Goal: Find specific page/section: Find specific page/section

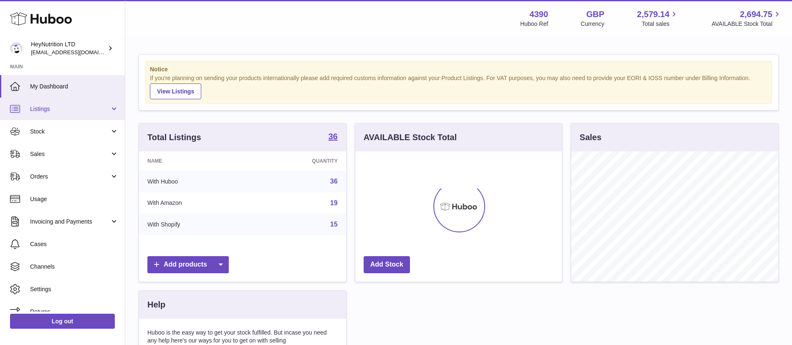
scroll to position [130, 207]
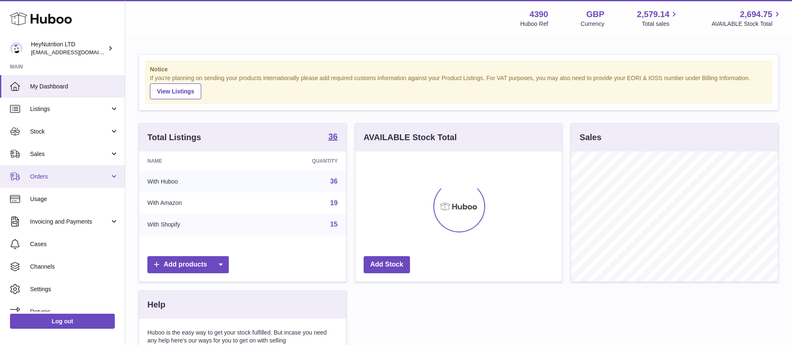
click at [66, 179] on span "Orders" at bounding box center [70, 177] width 80 height 8
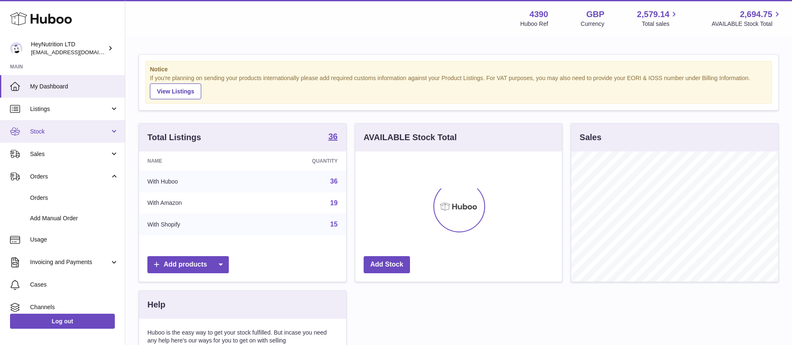
click at [68, 127] on link "Stock" at bounding box center [62, 131] width 125 height 23
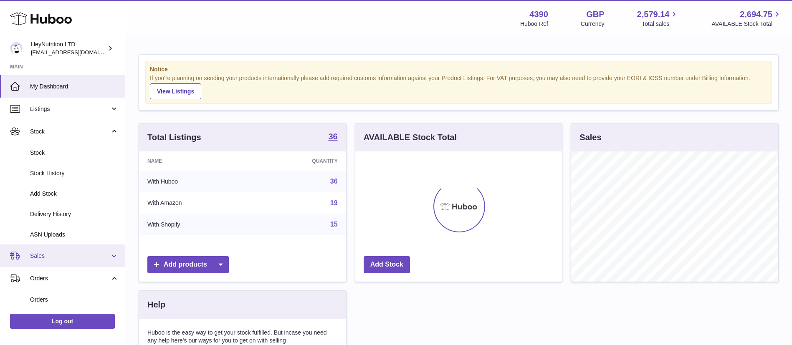
click at [81, 255] on span "Sales" at bounding box center [70, 256] width 80 height 8
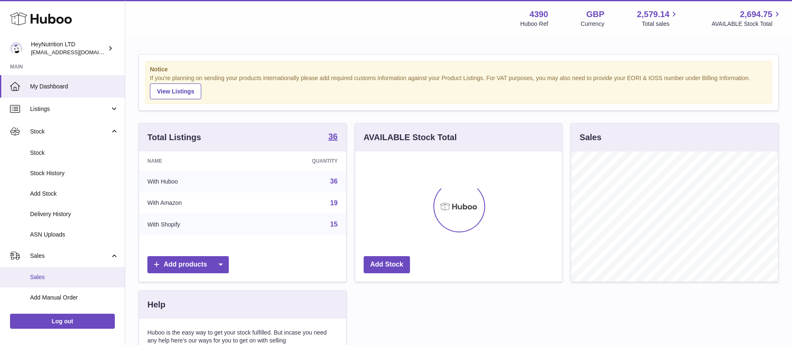
click at [69, 277] on span "Sales" at bounding box center [74, 277] width 89 height 8
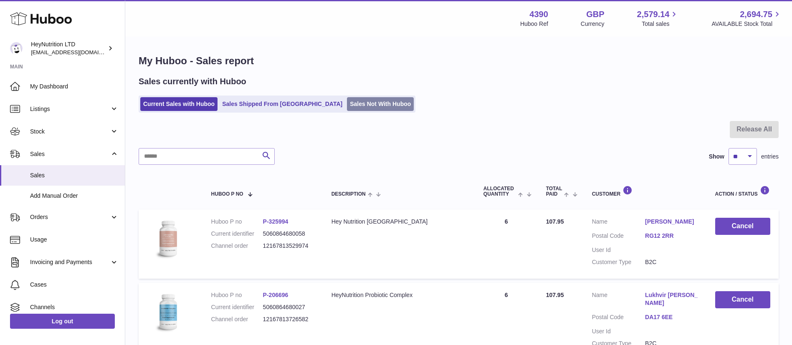
click at [347, 108] on link "Sales Not With Huboo" at bounding box center [380, 104] width 67 height 14
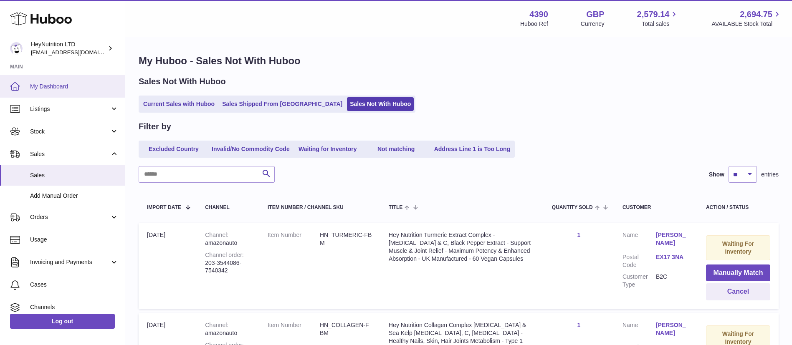
click at [78, 86] on span "My Dashboard" at bounding box center [74, 87] width 89 height 8
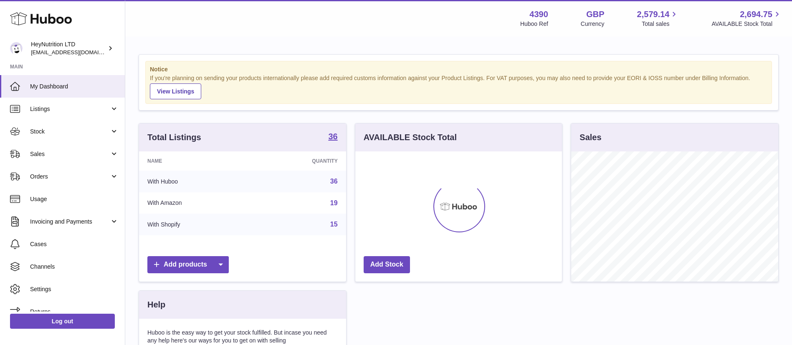
scroll to position [130, 207]
